Goal: Transaction & Acquisition: Purchase product/service

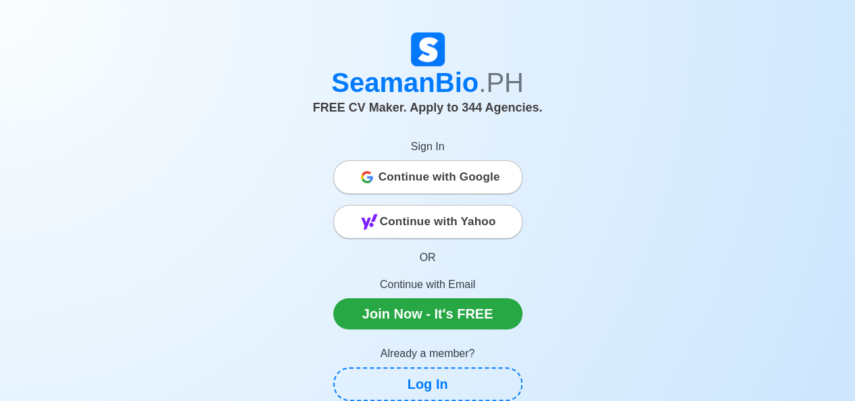
click at [457, 178] on span "Continue with Google" at bounding box center [439, 176] width 122 height 27
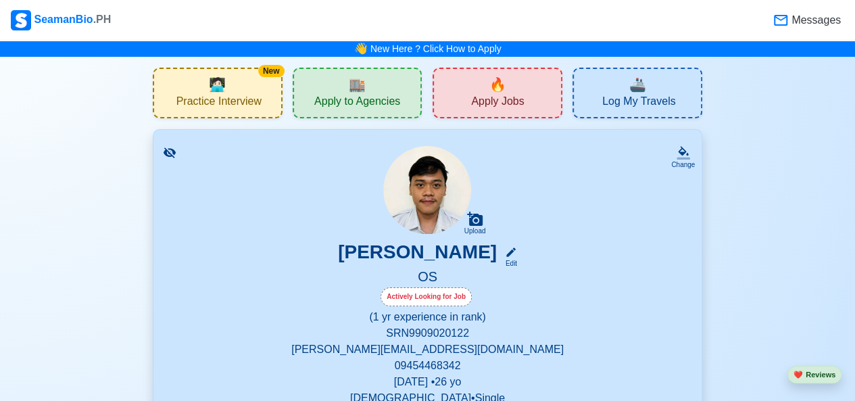
click at [226, 89] on span "🧑🏻‍💻" at bounding box center [217, 84] width 17 height 20
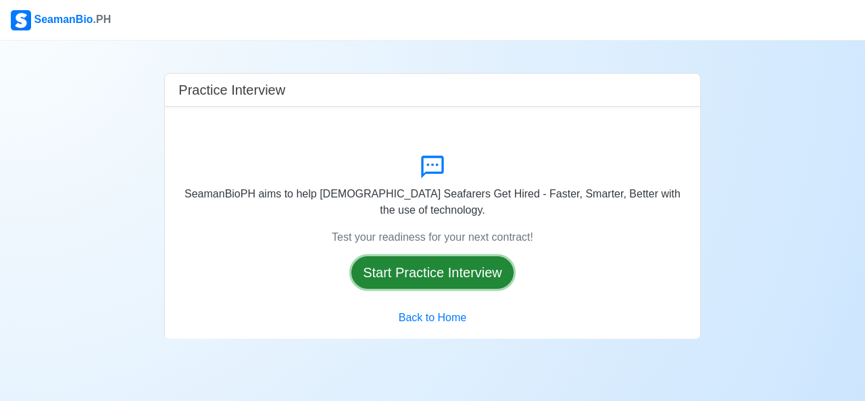
click at [497, 265] on button "Start Practice Interview" at bounding box center [432, 272] width 162 height 32
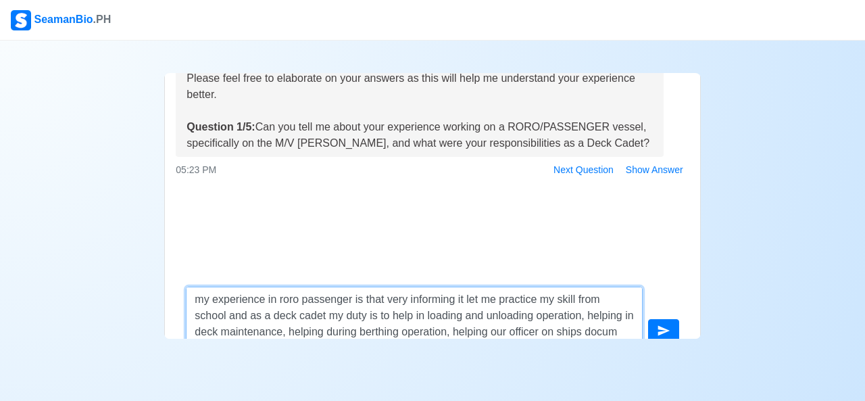
scroll to position [114, 0]
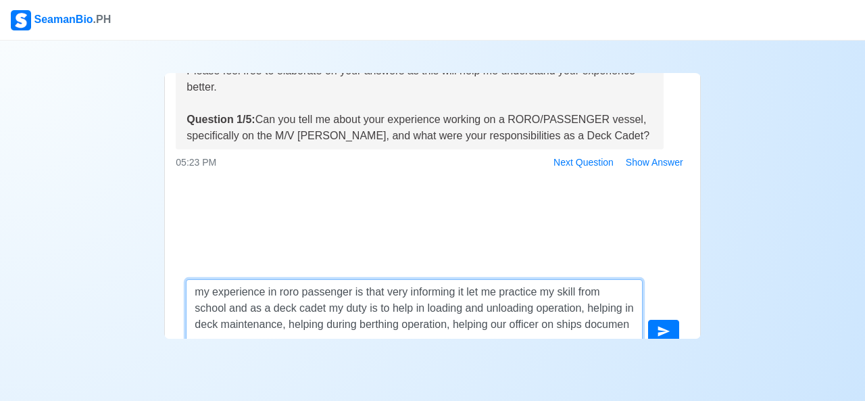
type textarea "my experience in roro passenger is that very informing it let me practice my sk…"
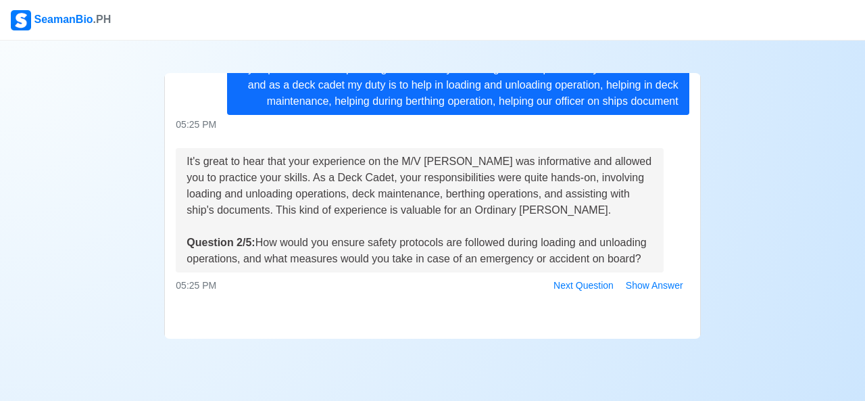
scroll to position [213, 0]
click at [654, 291] on button "Show Answer" at bounding box center [655, 285] width 70 height 21
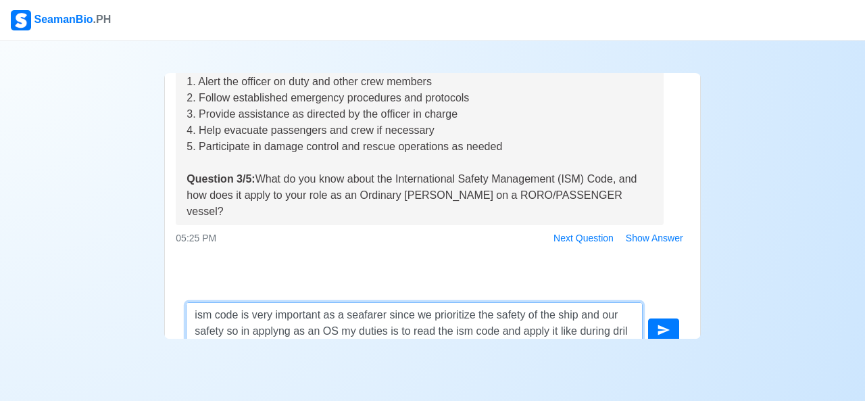
scroll to position [106, 0]
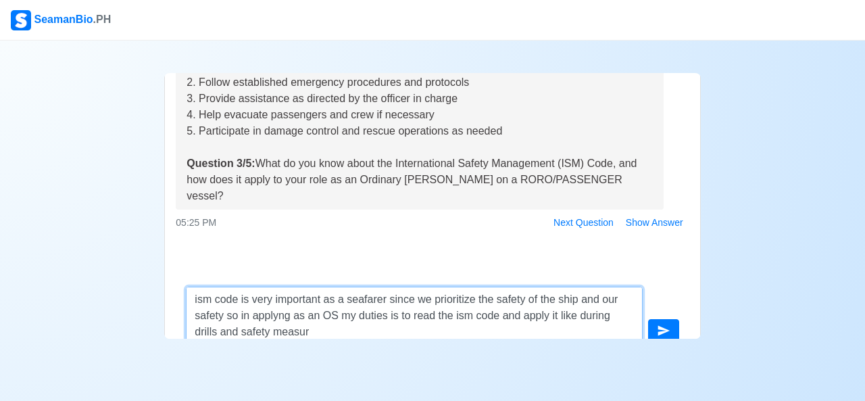
type textarea "ism code is very important as a seafarer since we prioritize the safety of the …"
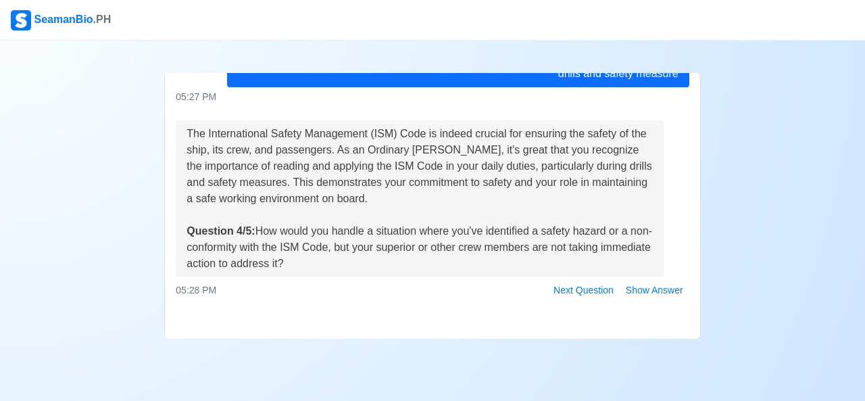
scroll to position [876, 0]
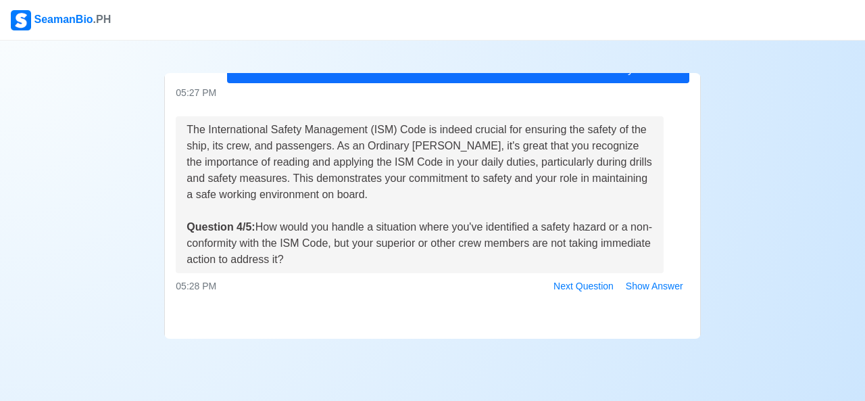
click at [497, 287] on div "05:28 PM Next Question Show Answer" at bounding box center [432, 286] width 513 height 21
click at [620, 288] on button "Show Answer" at bounding box center [655, 286] width 70 height 21
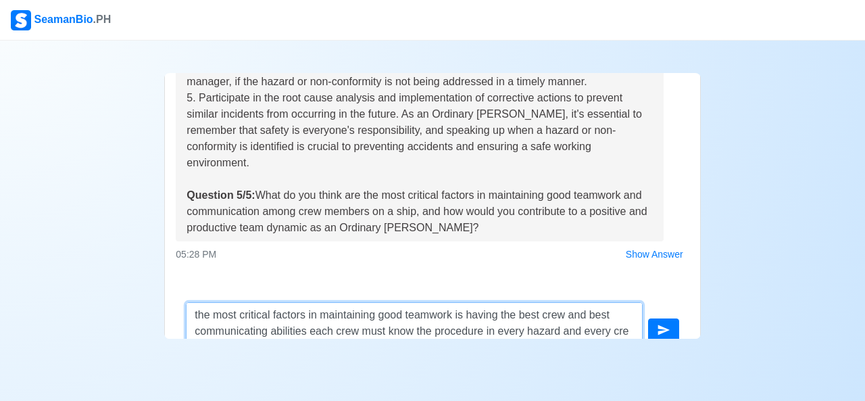
scroll to position [106, 0]
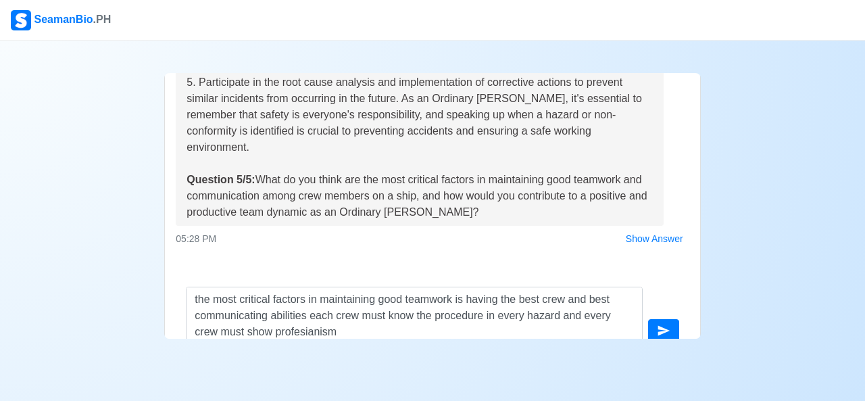
drag, startPoint x: 312, startPoint y: 332, endPoint x: 368, endPoint y: 345, distance: 57.7
click at [368, 345] on div "SeamanBio .PH Practice Interview Hello [PERSON_NAME], I'm Gem from SeamanBioPH.…" at bounding box center [432, 200] width 865 height 401
click at [370, 336] on textarea "the most critical factors in maintaining good teamwork is having the best crew …" at bounding box center [414, 314] width 456 height 57
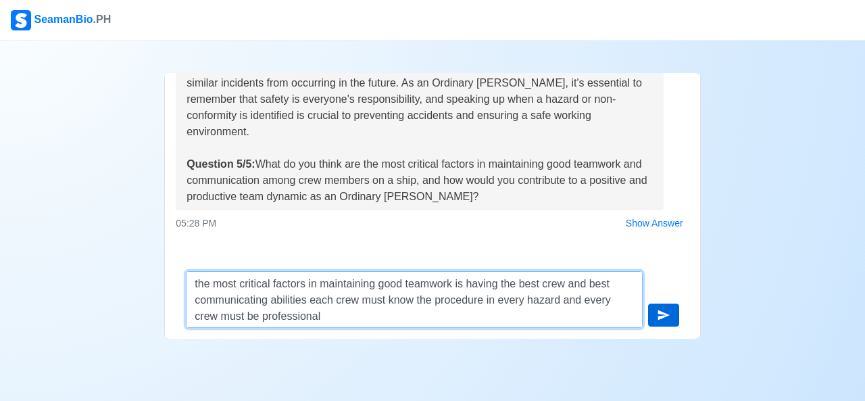
type textarea "the most critical factors in maintaining good teamwork is having the best crew …"
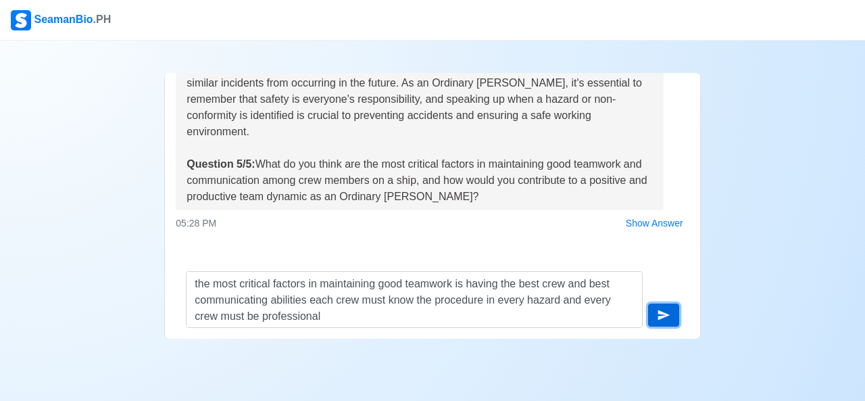
click at [662, 318] on icon "submit" at bounding box center [663, 315] width 12 height 10
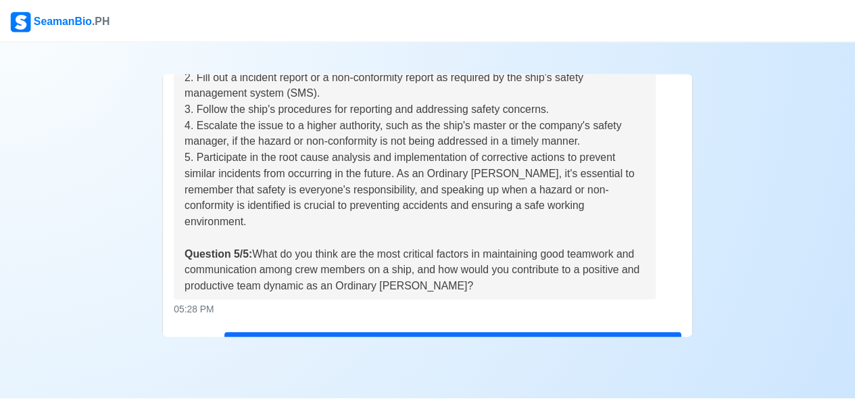
scroll to position [1598, 0]
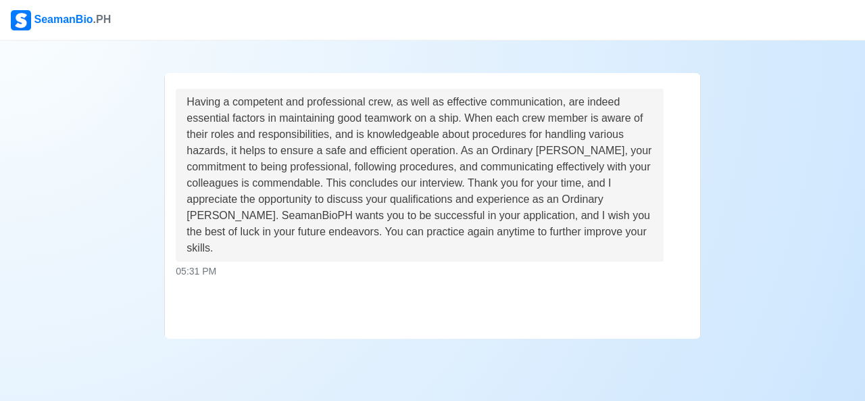
click at [127, 252] on div "Practice Interview Hello [PERSON_NAME], I'm Gem from SeamanBioPH. We want you t…" at bounding box center [432, 190] width 865 height 298
click at [59, 12] on div "SeamanBio .PH" at bounding box center [61, 20] width 100 height 20
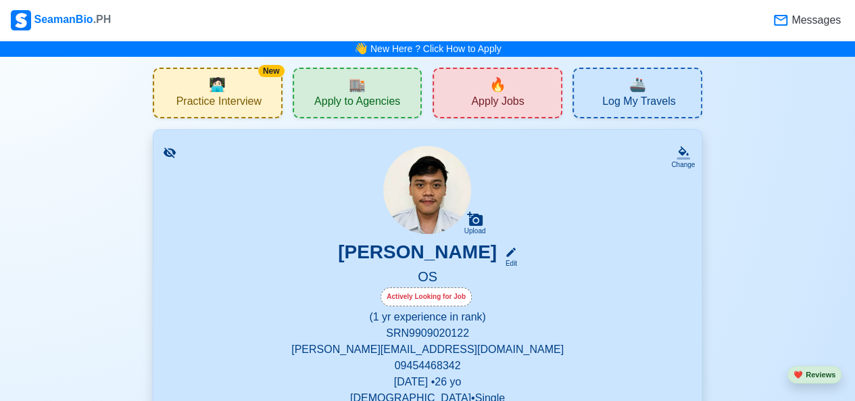
click at [326, 104] on span "Apply to Agencies" at bounding box center [357, 103] width 86 height 17
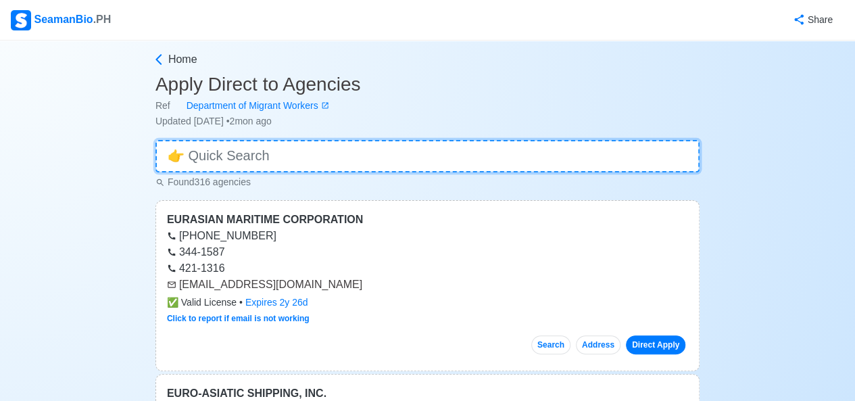
click at [311, 151] on input at bounding box center [427, 156] width 544 height 32
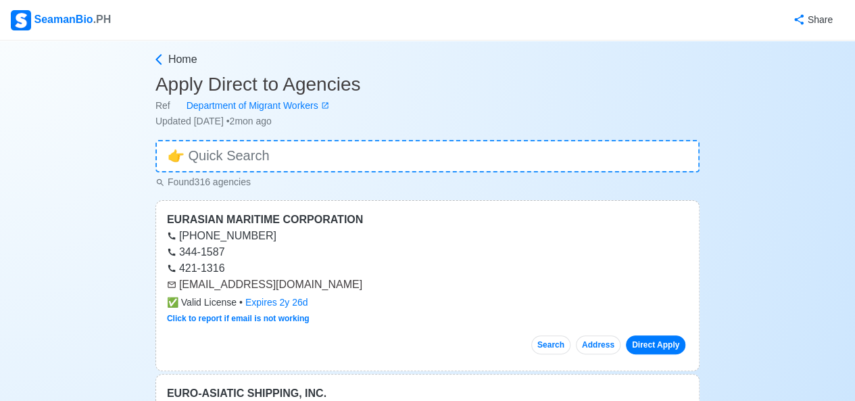
click at [64, 16] on div "SeamanBio .PH" at bounding box center [61, 20] width 100 height 20
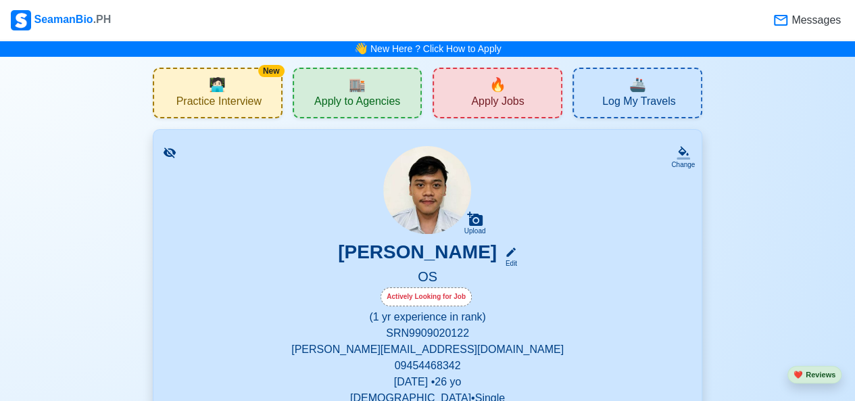
click at [490, 80] on span "🔥" at bounding box center [497, 84] width 17 height 20
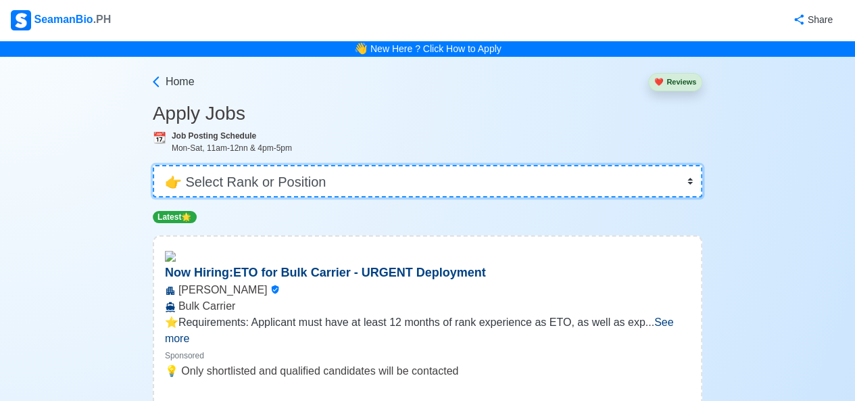
click at [450, 172] on select "👉 Select Rank or Position Master Chief Officer 2nd Officer 3rd Officer Junior O…" at bounding box center [427, 181] width 549 height 32
select select "Ordinary [PERSON_NAME]"
click at [154, 165] on select "👉 Select Rank or Position Master Chief Officer 2nd Officer 3rd Officer Junior O…" at bounding box center [427, 181] width 549 height 32
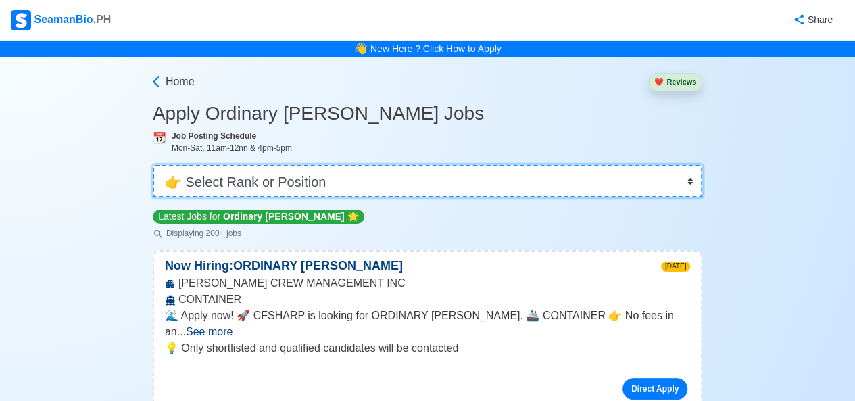
scroll to position [68, 0]
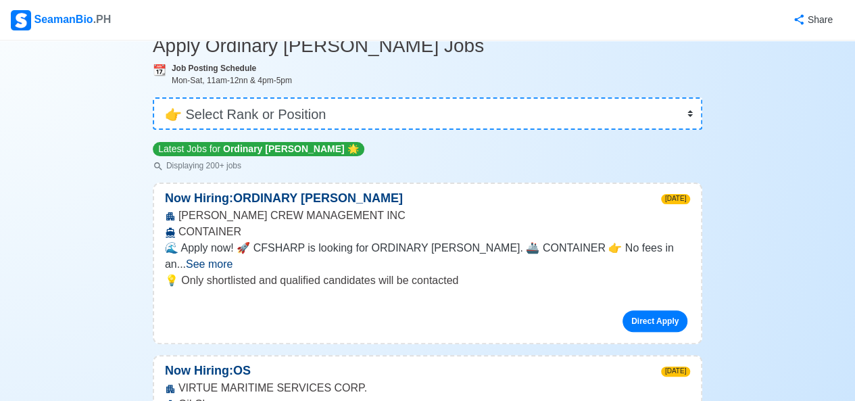
click at [232, 258] on span "See more" at bounding box center [209, 263] width 47 height 11
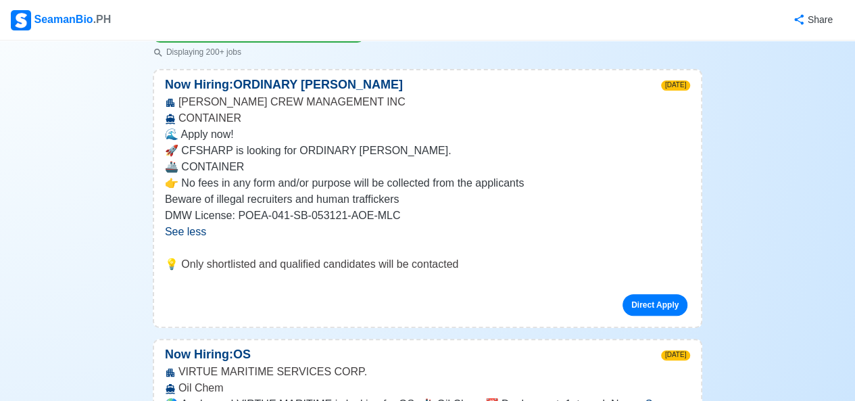
scroll to position [203, 0]
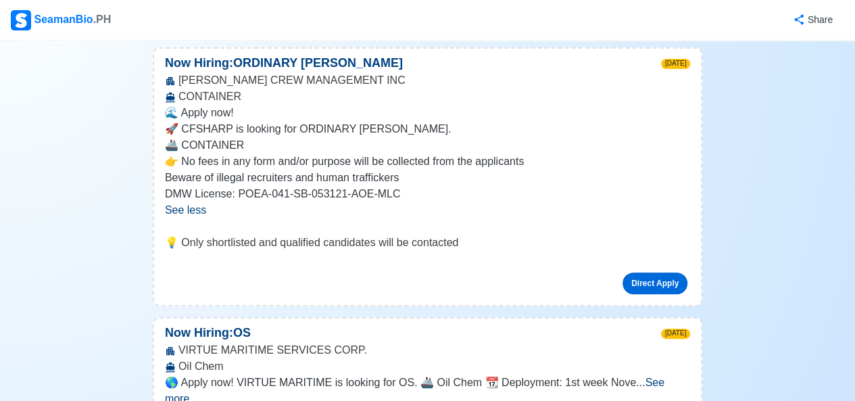
click at [645, 274] on link "Direct Apply" at bounding box center [654, 283] width 65 height 22
click at [532, 214] on div "🌊 Apply now! 🚀 CFSHARP is looking for ORDINARY [PERSON_NAME]. 🚢 CONTAINER 👉 No …" at bounding box center [427, 162] width 525 height 114
click at [655, 274] on link "Direct Apply" at bounding box center [654, 283] width 65 height 22
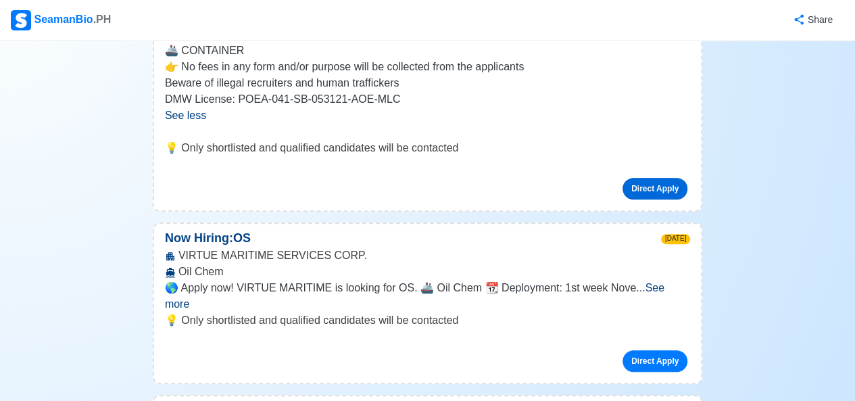
scroll to position [338, 0]
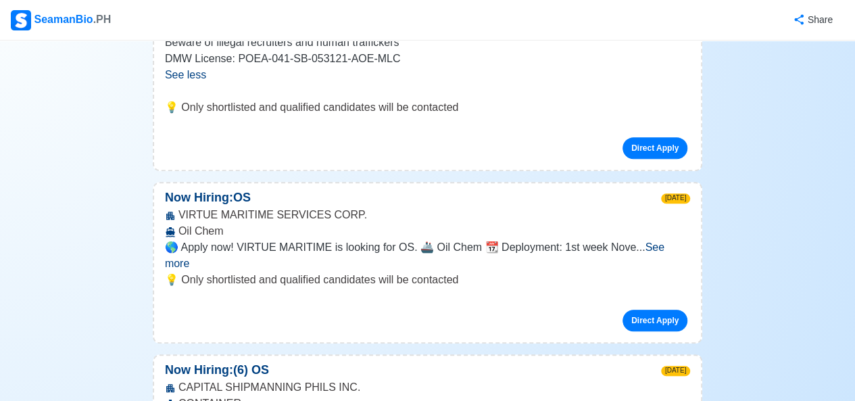
click at [664, 247] on span "See more" at bounding box center [414, 255] width 499 height 28
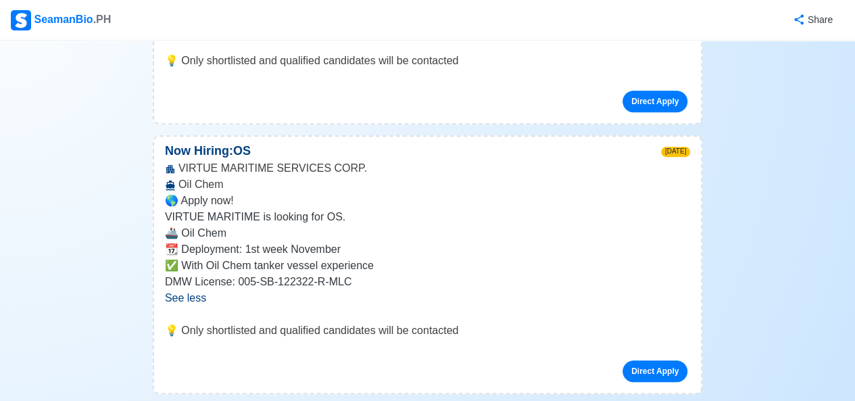
scroll to position [405, 0]
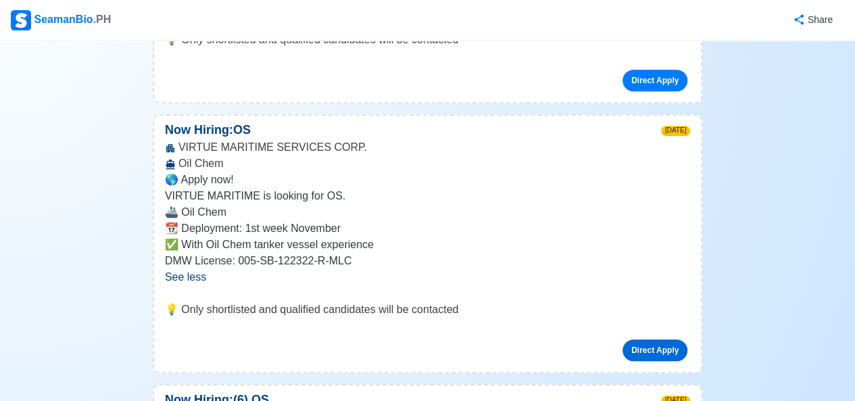
click at [662, 344] on link "Direct Apply" at bounding box center [654, 350] width 65 height 22
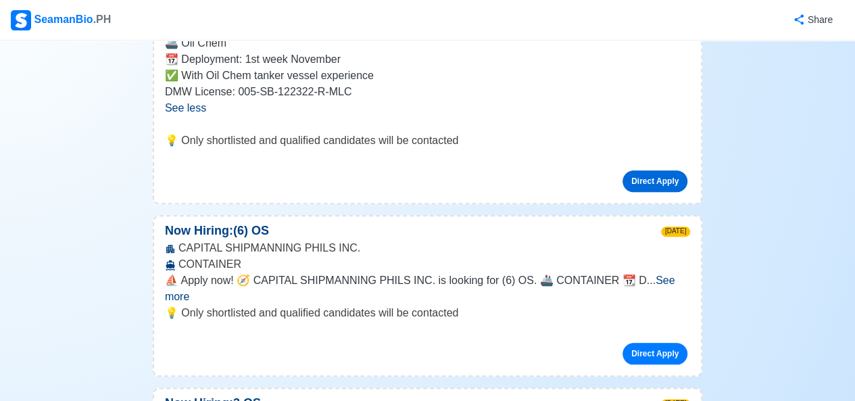
scroll to position [608, 0]
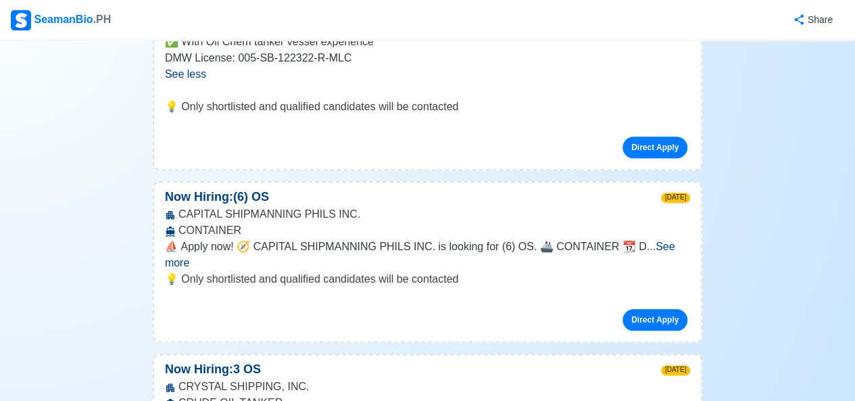
click at [675, 241] on span "See more" at bounding box center [420, 255] width 510 height 28
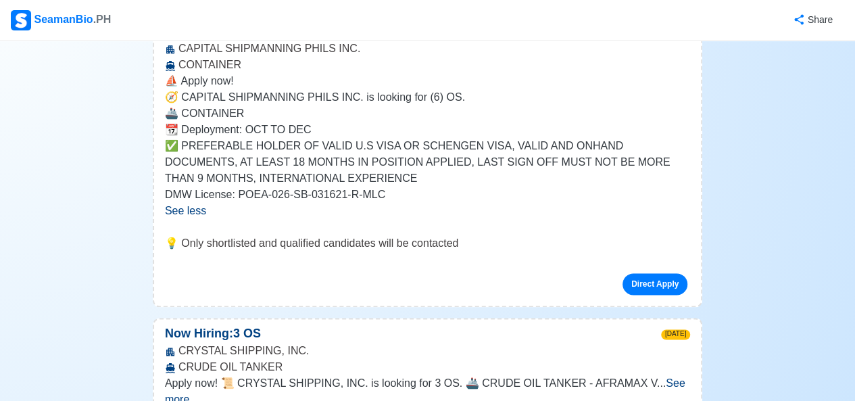
scroll to position [743, 0]
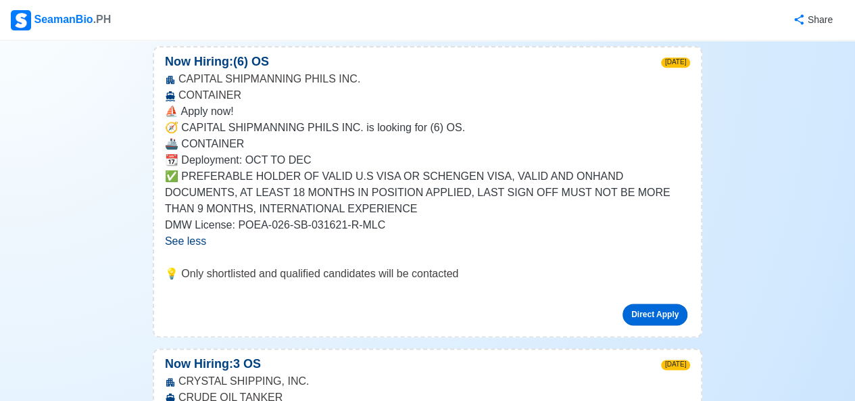
click at [659, 313] on link "Direct Apply" at bounding box center [654, 314] width 65 height 22
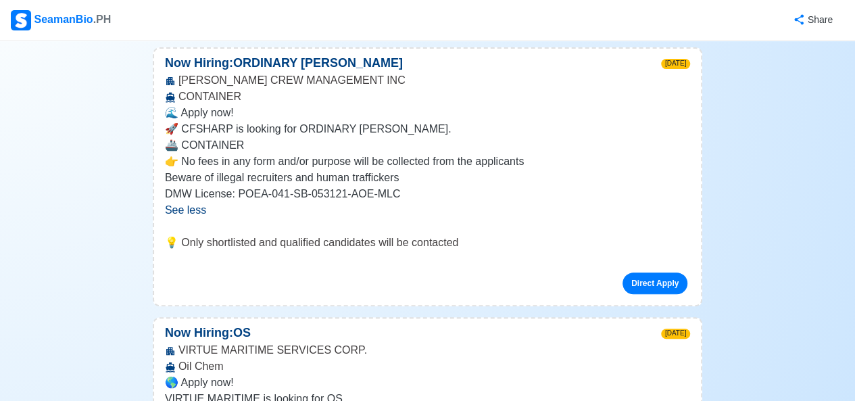
scroll to position [405, 0]
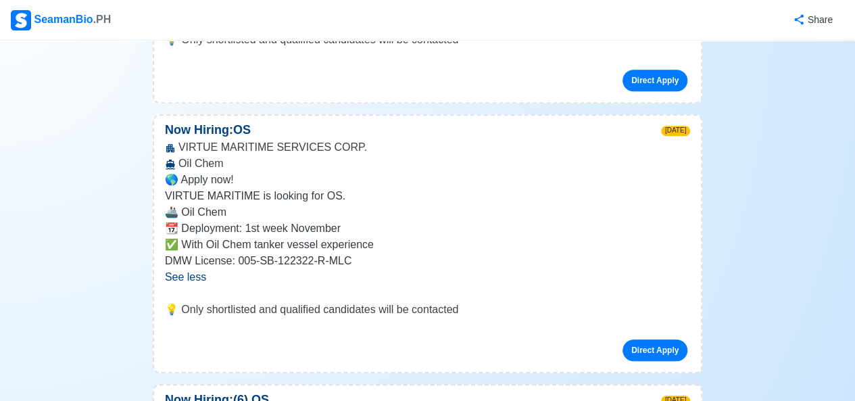
click at [190, 276] on span "See less" at bounding box center [185, 276] width 41 height 11
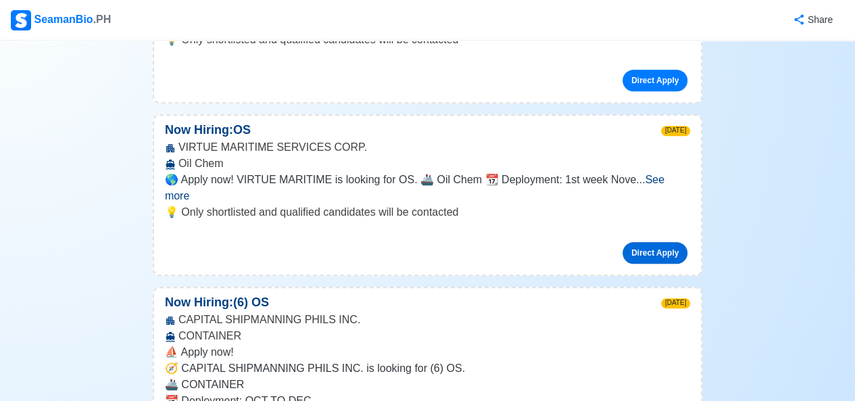
click at [659, 242] on link "Direct Apply" at bounding box center [654, 253] width 65 height 22
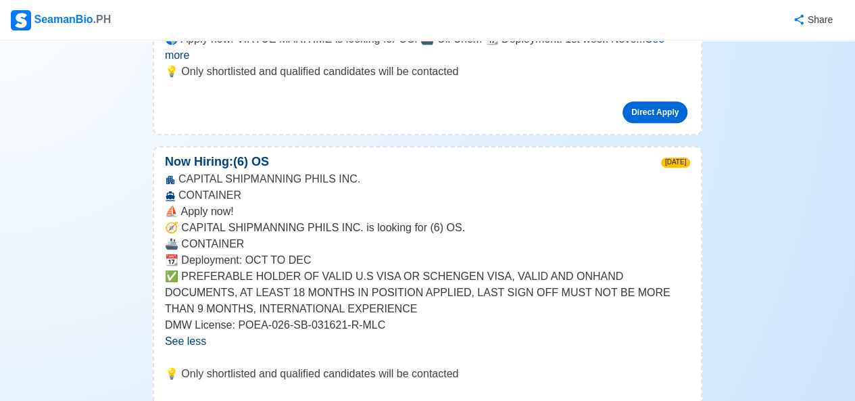
scroll to position [676, 0]
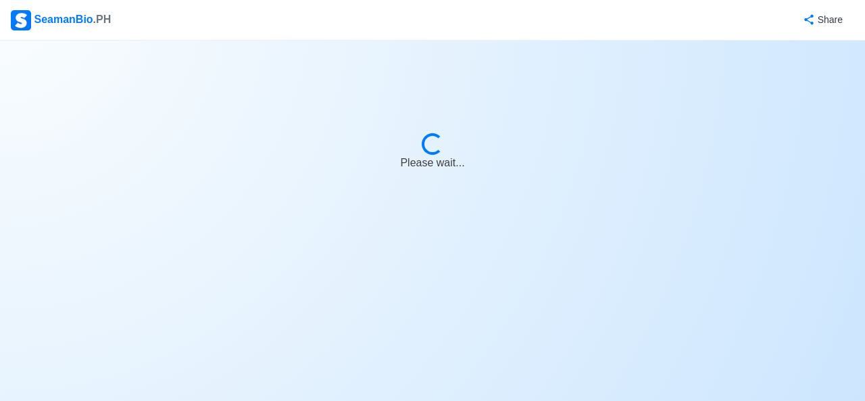
select select "Ordinary [PERSON_NAME]"
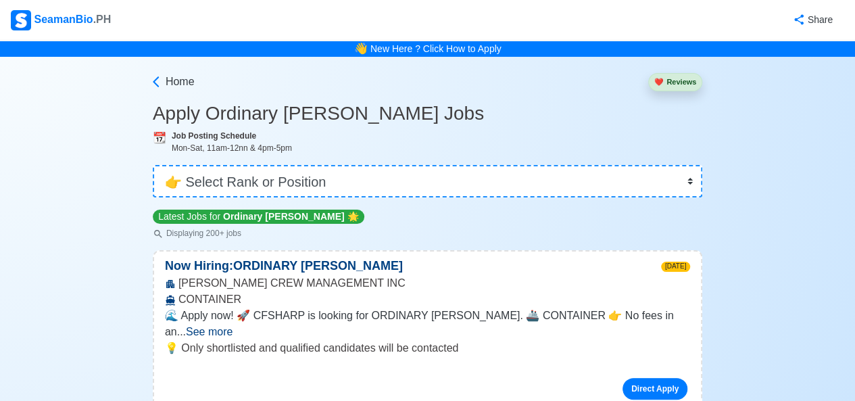
click at [672, 92] on div "Home ❤️ Reviews" at bounding box center [427, 79] width 549 height 45
click at [675, 84] on button "❤️ Reviews" at bounding box center [675, 82] width 54 height 18
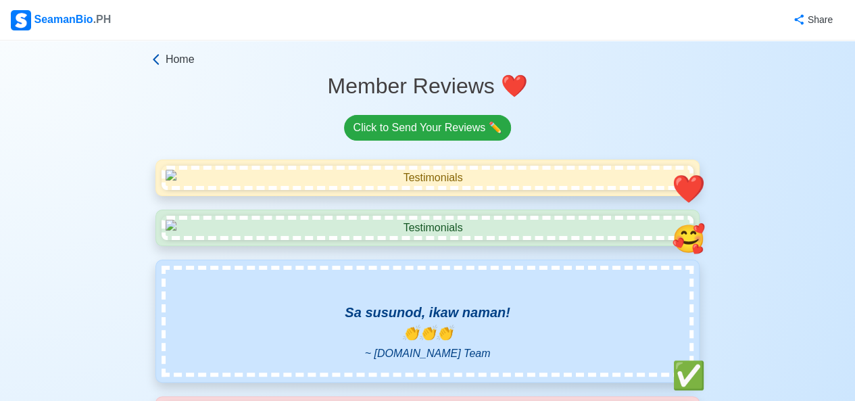
click at [178, 65] on span "Home" at bounding box center [180, 59] width 29 height 16
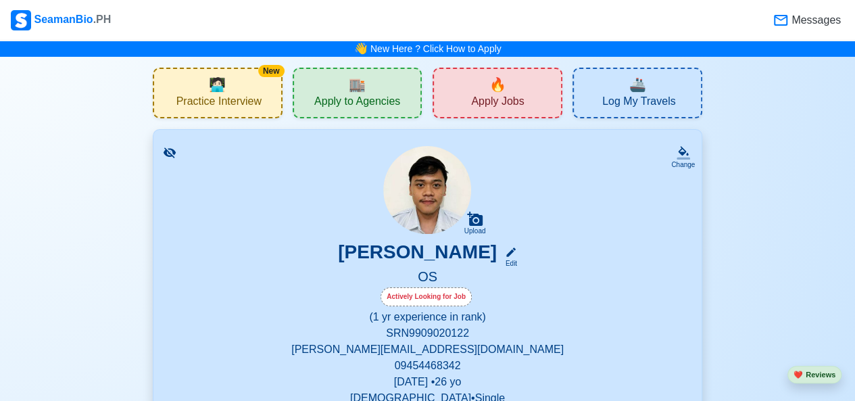
click at [534, 97] on div "🔥 Apply Jobs" at bounding box center [497, 93] width 130 height 51
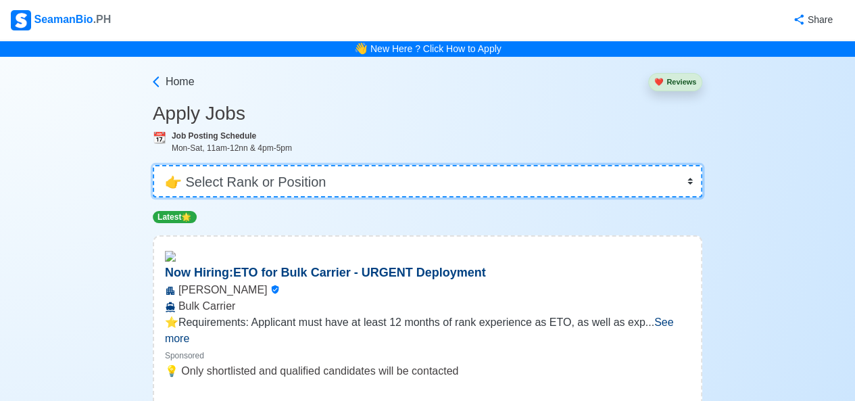
click at [651, 183] on select "👉 Select Rank or Position Master Chief Officer 2nd Officer 3rd Officer Junior O…" at bounding box center [427, 181] width 549 height 32
select select "Ordinary [PERSON_NAME]"
click at [154, 165] on select "👉 Select Rank or Position Master Chief Officer 2nd Officer 3rd Officer Junior O…" at bounding box center [427, 181] width 549 height 32
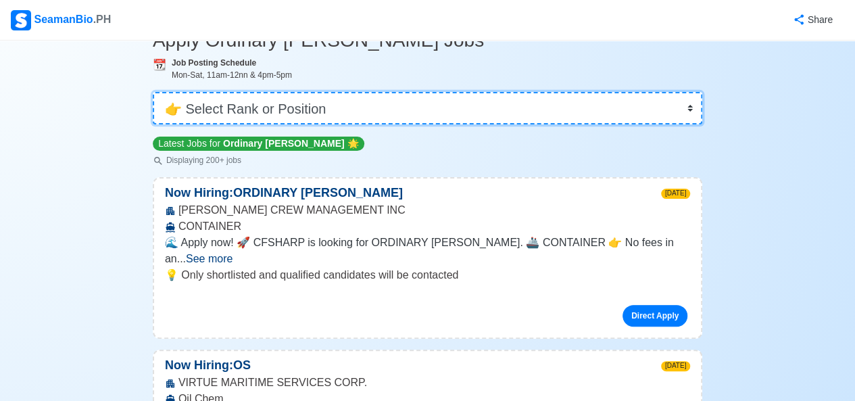
scroll to position [203, 0]
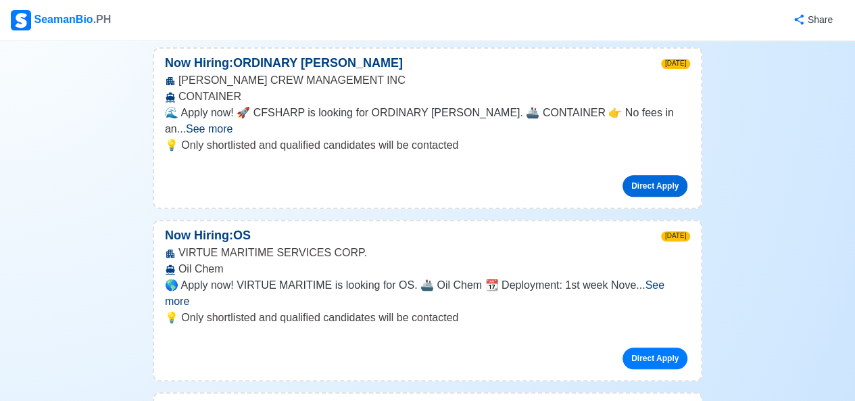
click at [639, 175] on link "Direct Apply" at bounding box center [654, 186] width 65 height 22
click at [663, 175] on link "Direct Apply" at bounding box center [654, 186] width 65 height 22
click at [232, 123] on span "See more" at bounding box center [209, 128] width 47 height 11
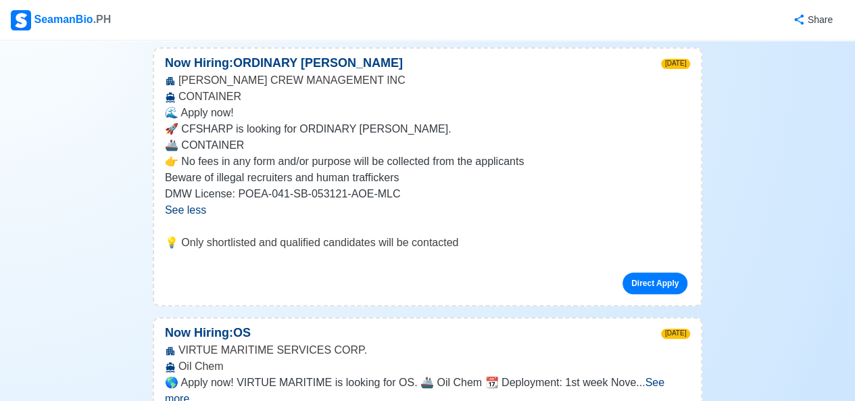
scroll to position [338, 0]
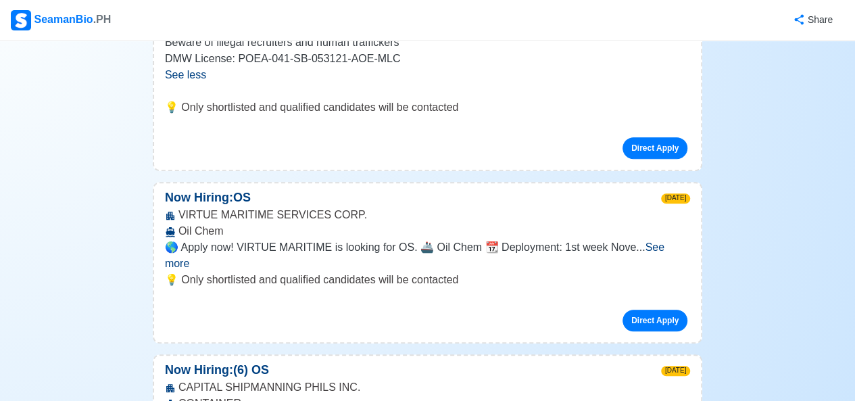
click at [664, 246] on span "See more" at bounding box center [414, 255] width 499 height 28
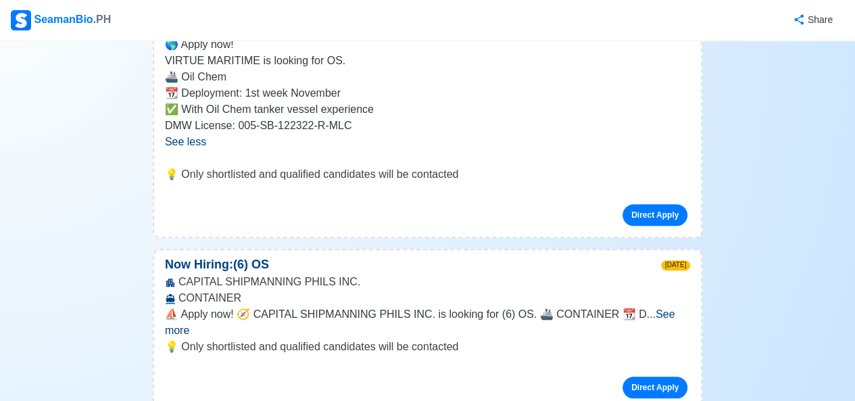
scroll to position [743, 0]
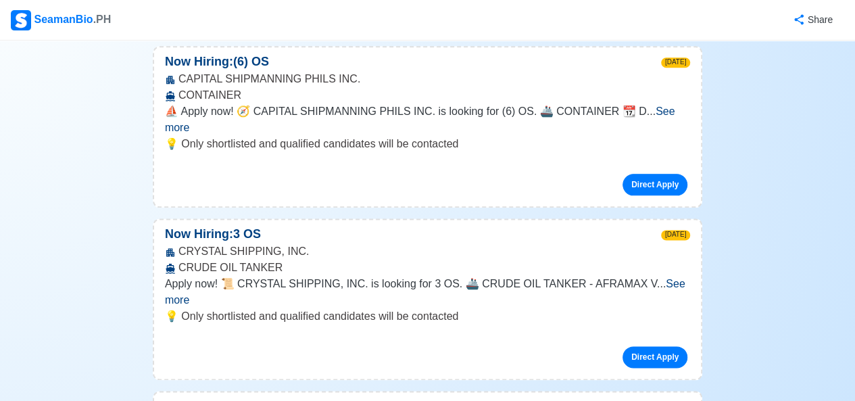
click at [675, 110] on span "See more" at bounding box center [420, 119] width 510 height 28
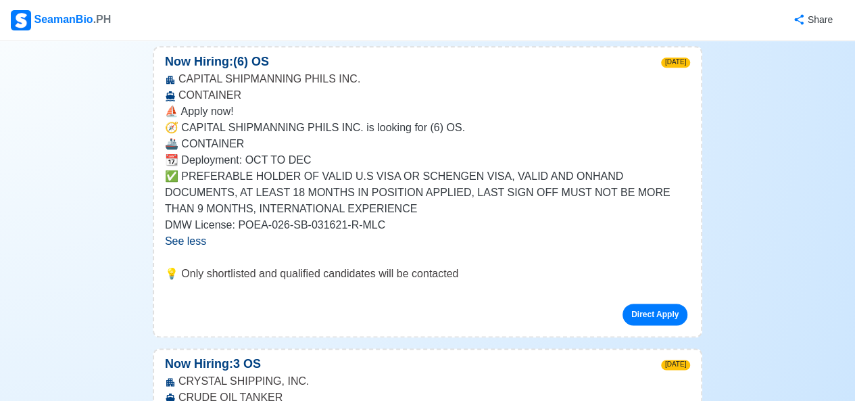
scroll to position [1013, 0]
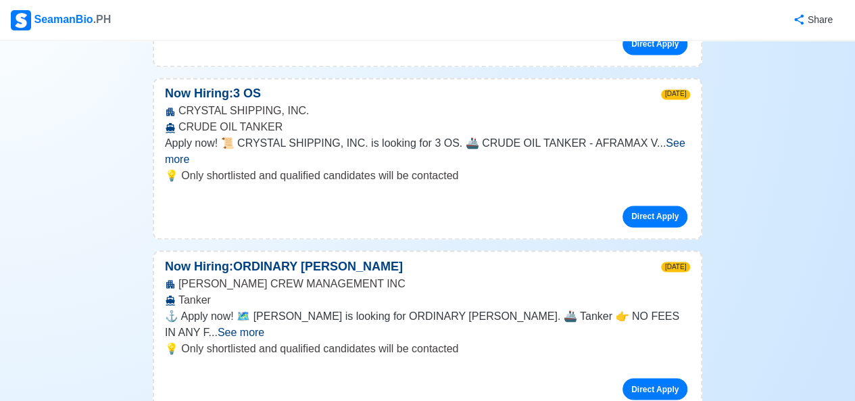
click at [651, 145] on span "See more" at bounding box center [425, 151] width 520 height 28
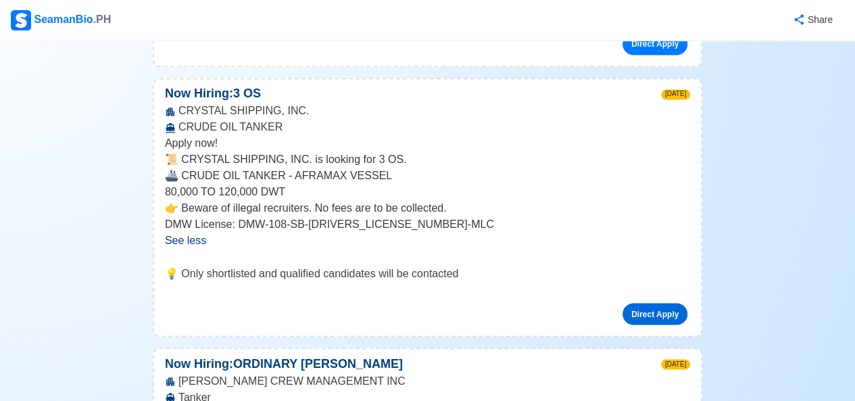
click at [640, 307] on link "Direct Apply" at bounding box center [654, 314] width 65 height 22
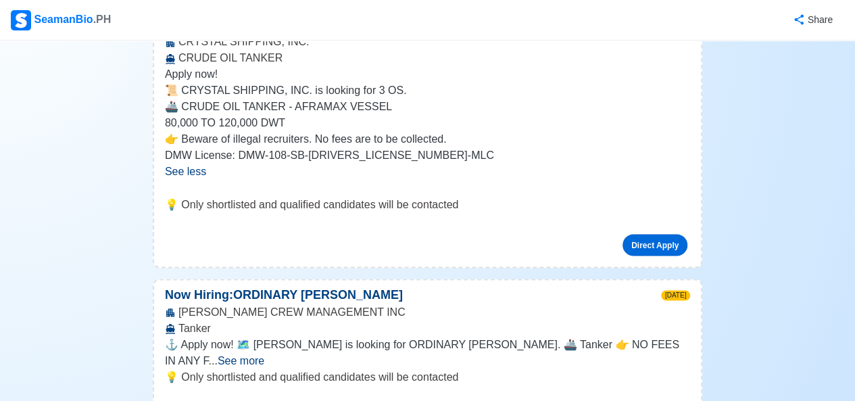
scroll to position [1149, 0]
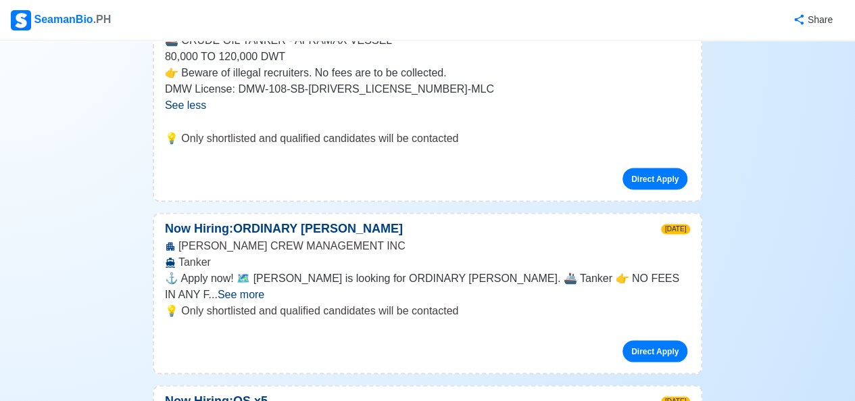
click at [264, 288] on span "See more" at bounding box center [241, 293] width 47 height 11
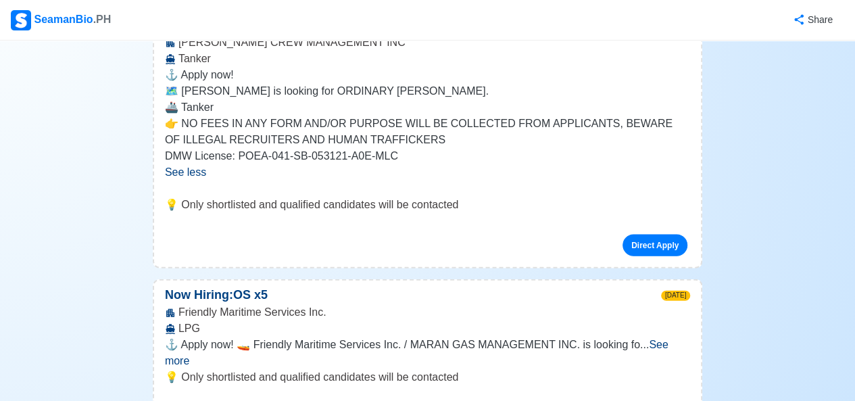
scroll to position [1419, 0]
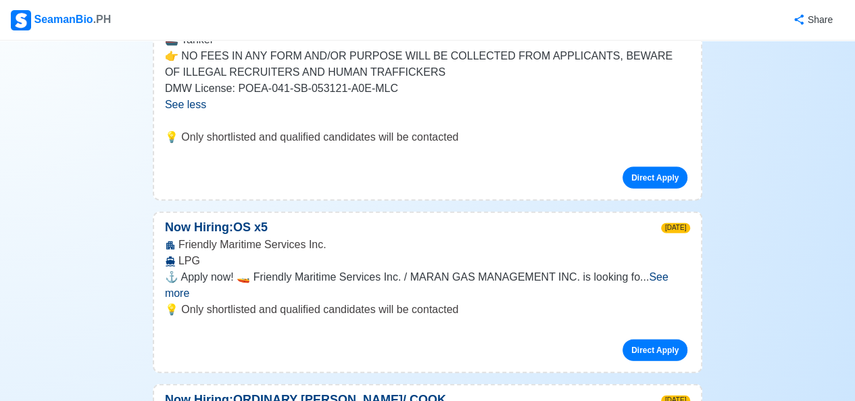
click at [668, 274] on span "See more" at bounding box center [416, 285] width 503 height 28
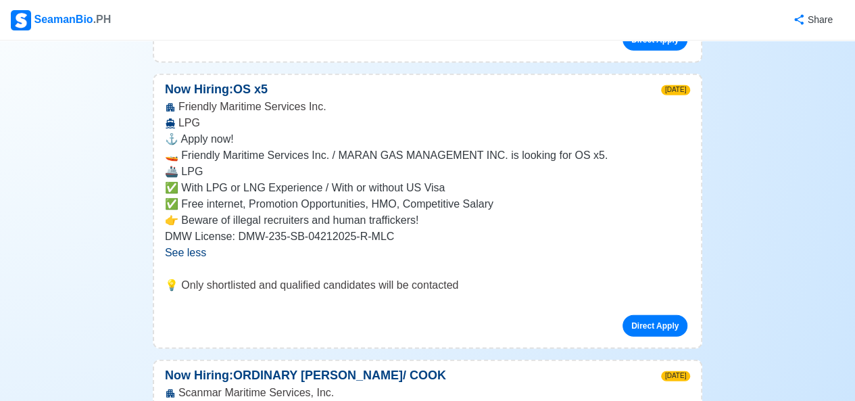
scroll to position [1689, 0]
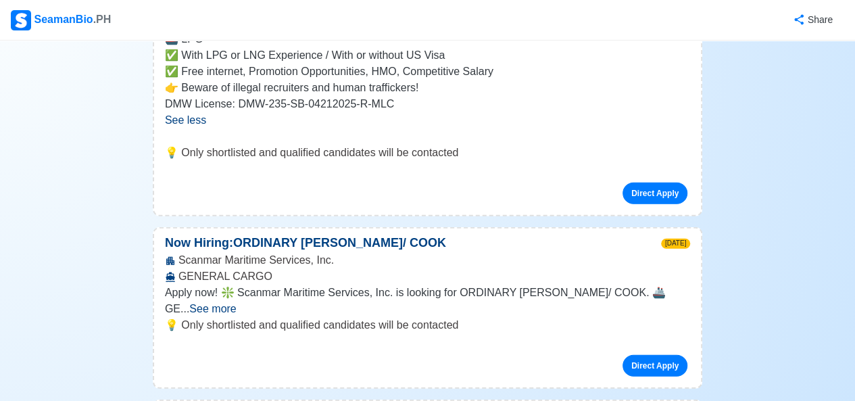
click at [236, 303] on span "See more" at bounding box center [212, 308] width 47 height 11
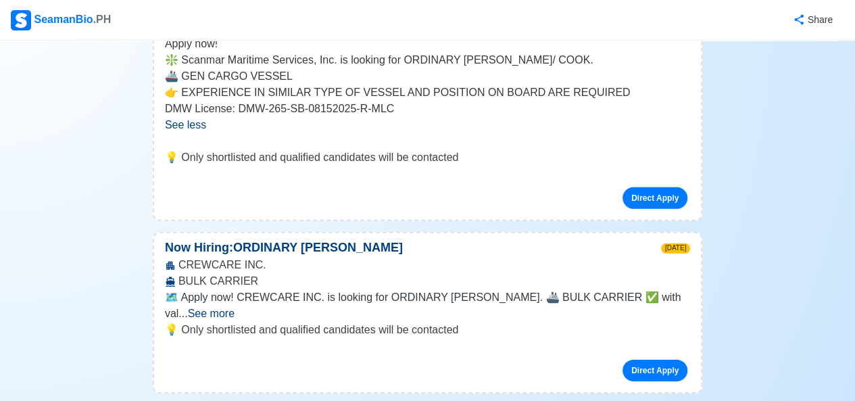
scroll to position [1959, 0]
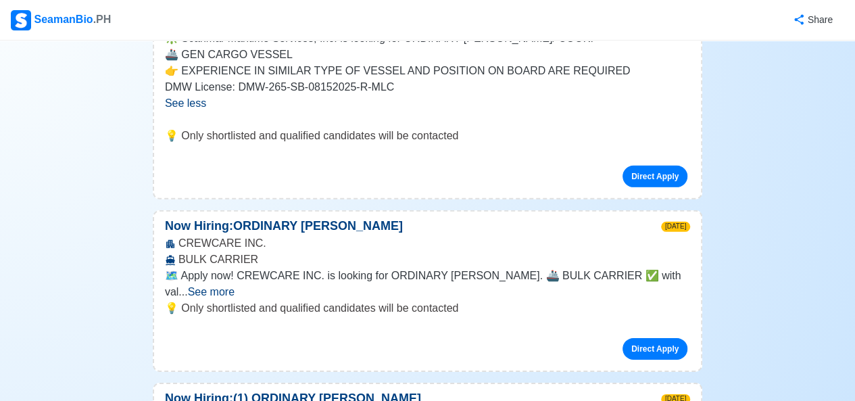
click at [234, 286] on span "See more" at bounding box center [211, 291] width 47 height 11
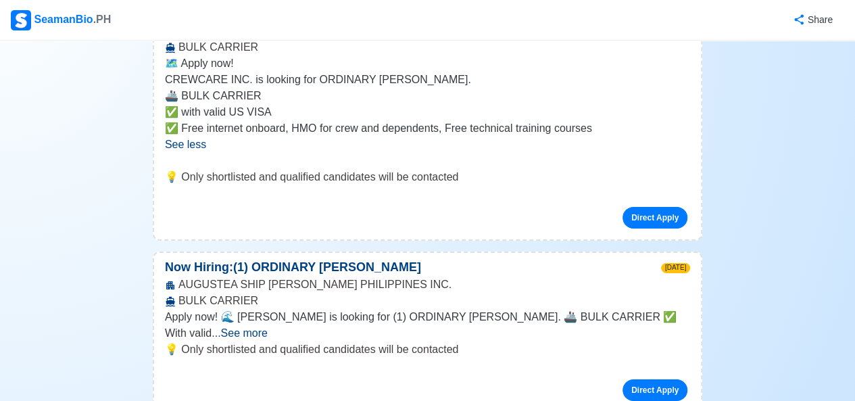
scroll to position [2230, 0]
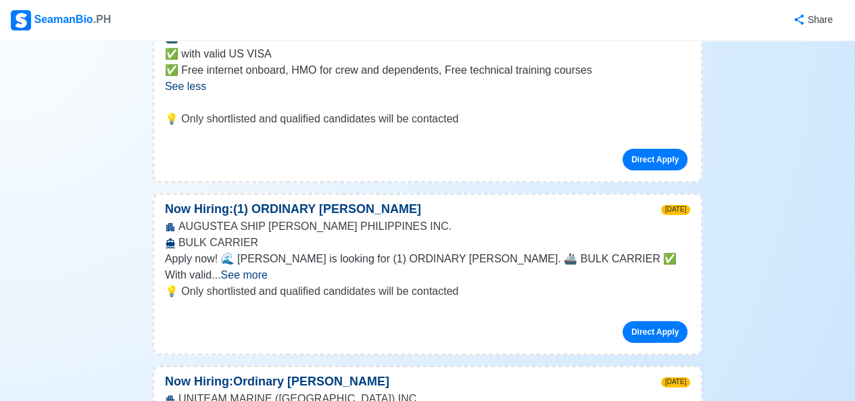
click at [655, 283] on p "💡 Only shortlisted and qualified candidates will be contacted" at bounding box center [427, 291] width 525 height 16
click at [268, 269] on span "See more" at bounding box center [244, 274] width 47 height 11
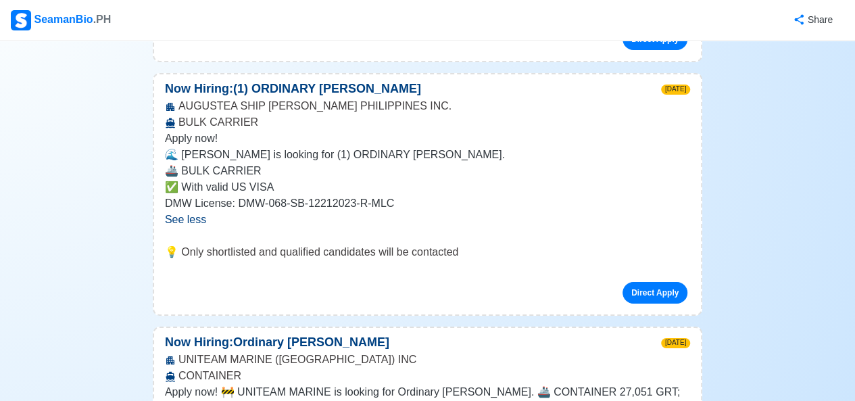
scroll to position [2432, 0]
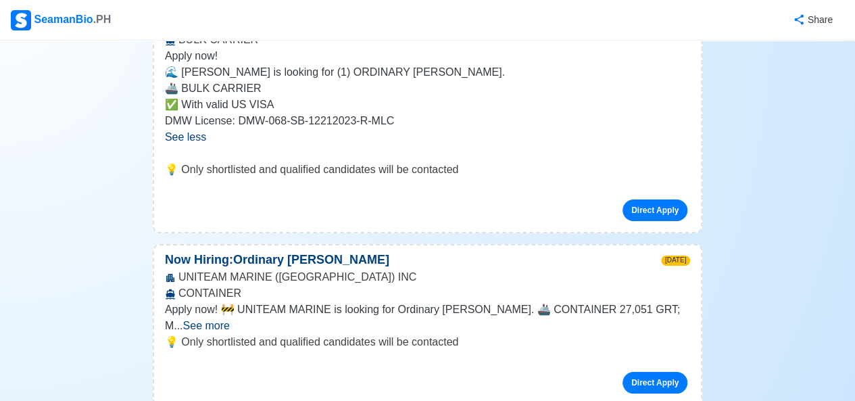
click at [230, 320] on span "See more" at bounding box center [206, 325] width 47 height 11
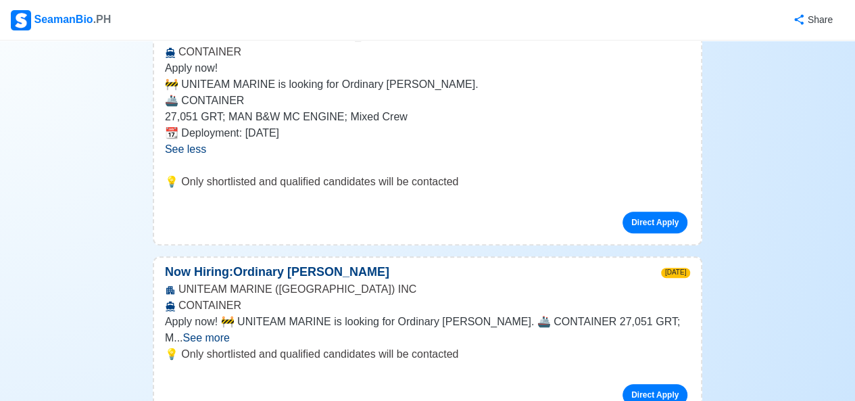
scroll to position [2702, 0]
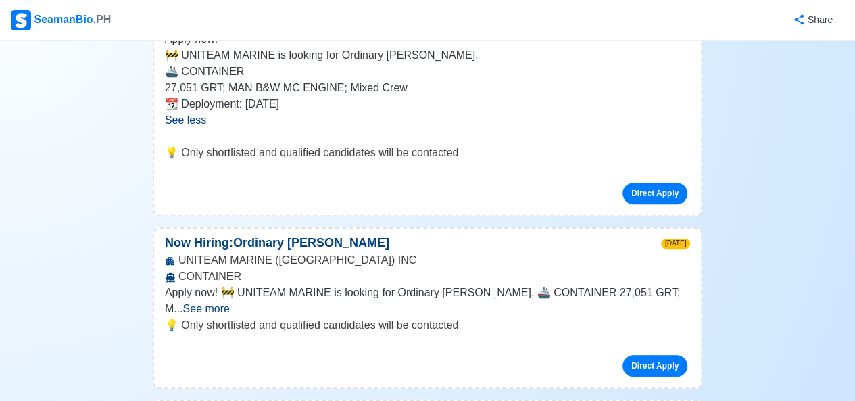
click at [230, 303] on span "See more" at bounding box center [206, 308] width 47 height 11
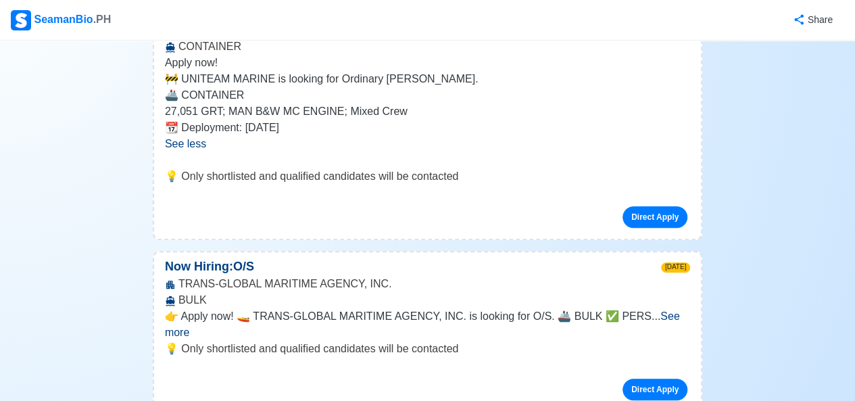
scroll to position [2973, 0]
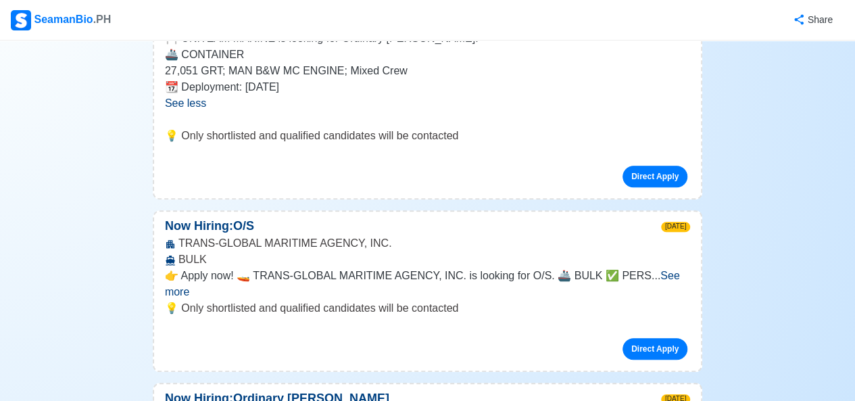
click at [678, 273] on span "See more" at bounding box center [422, 284] width 515 height 28
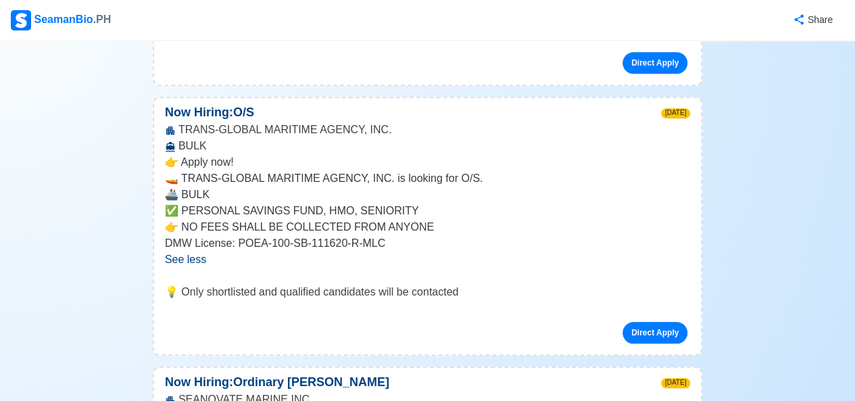
scroll to position [3108, 0]
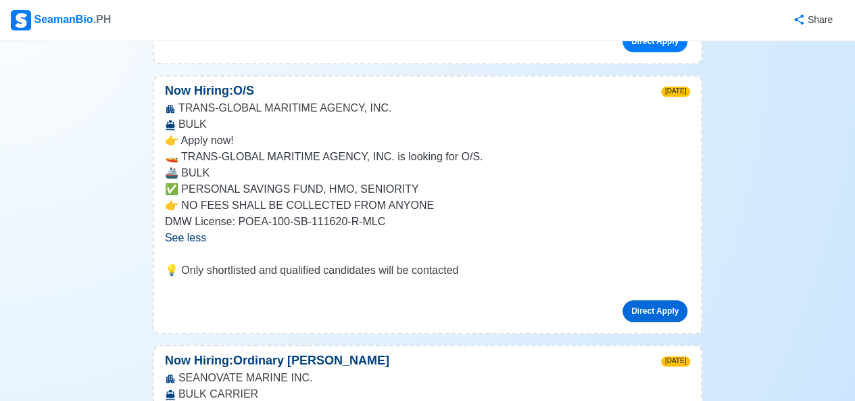
click at [659, 307] on link "Direct Apply" at bounding box center [654, 311] width 65 height 22
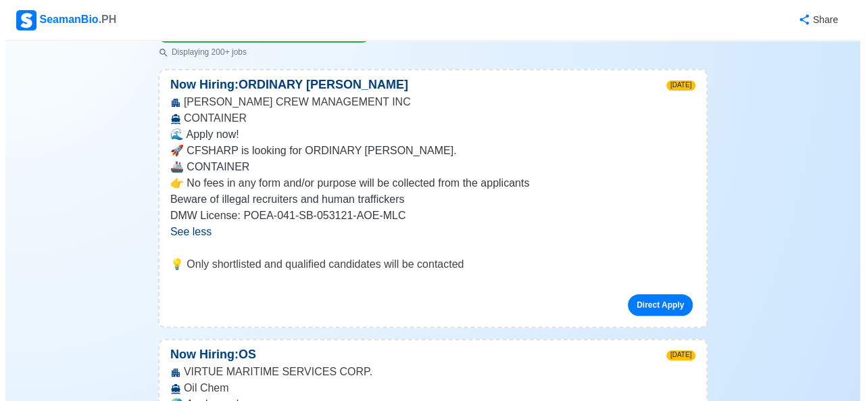
scroll to position [0, 0]
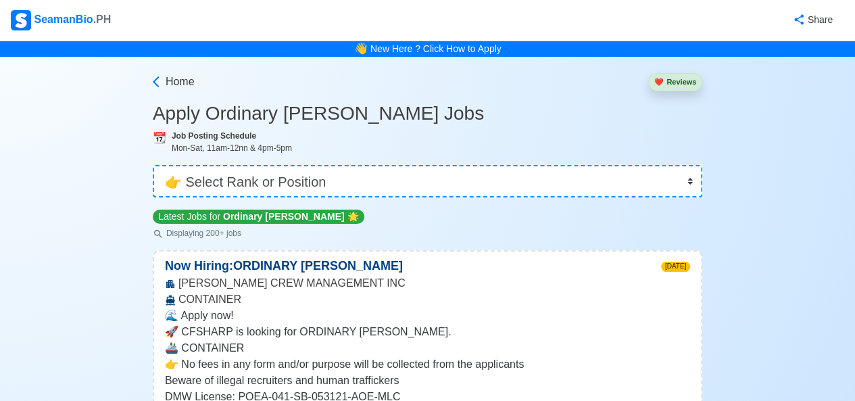
click at [61, 19] on div "SeamanBio .PH" at bounding box center [61, 20] width 100 height 20
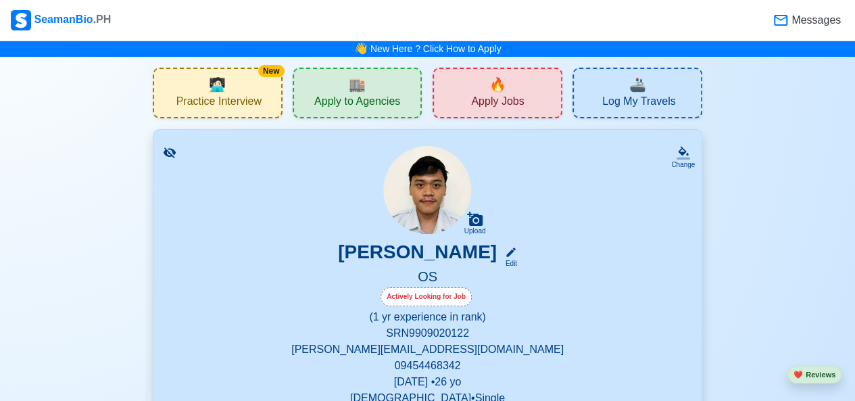
click at [455, 211] on img at bounding box center [427, 190] width 88 height 88
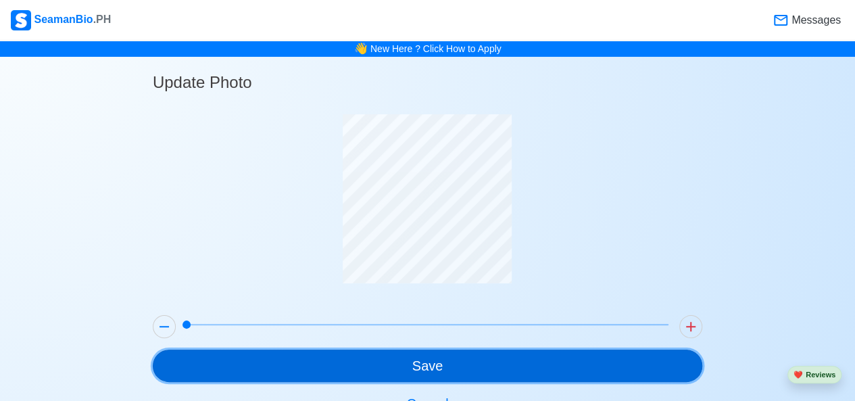
click at [503, 353] on button "Save" at bounding box center [427, 365] width 549 height 32
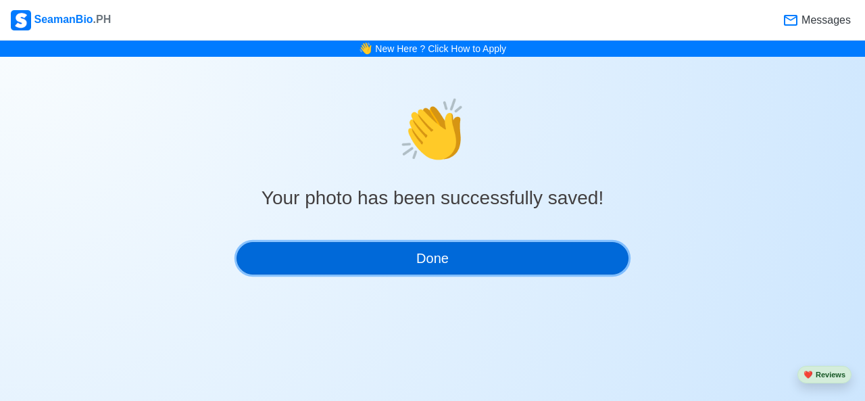
click at [499, 247] on button "Done" at bounding box center [432, 258] width 392 height 32
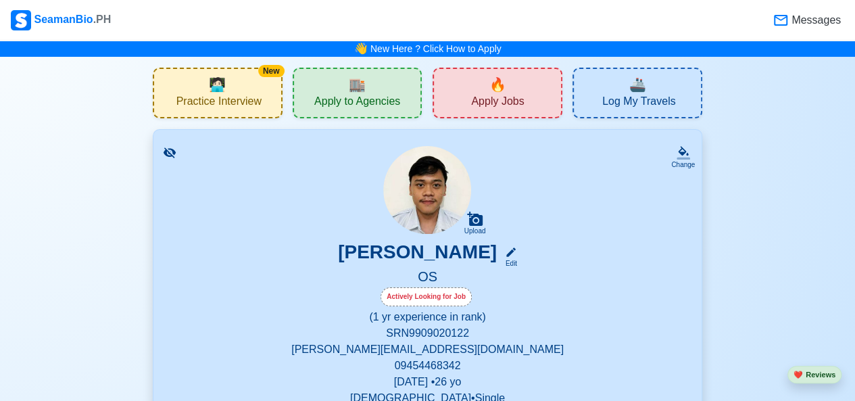
click at [495, 99] on span "Apply Jobs" at bounding box center [497, 103] width 53 height 17
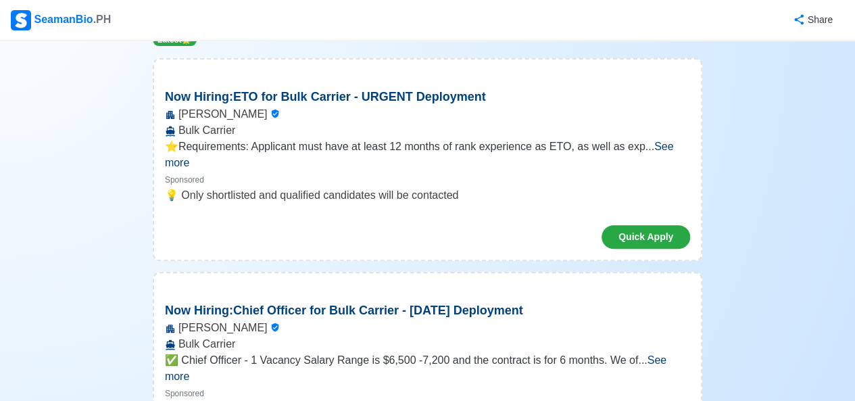
scroll to position [203, 0]
